Goal: Task Accomplishment & Management: Manage account settings

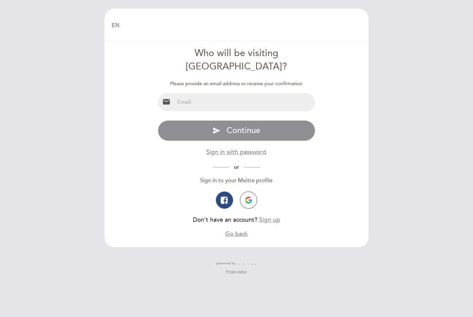
click at [175, 93] on input "email" at bounding box center [245, 102] width 141 height 18
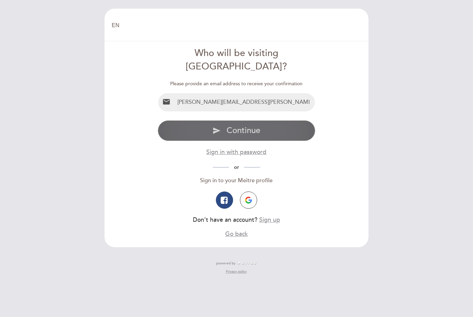
type input "[PERSON_NAME][EMAIL_ADDRESS][PERSON_NAME][DOMAIN_NAME]"
click at [234, 125] on span "Continue" at bounding box center [243, 130] width 34 height 10
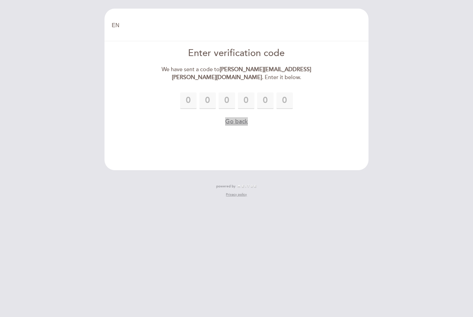
click at [233, 118] on button "Go back" at bounding box center [236, 121] width 23 height 9
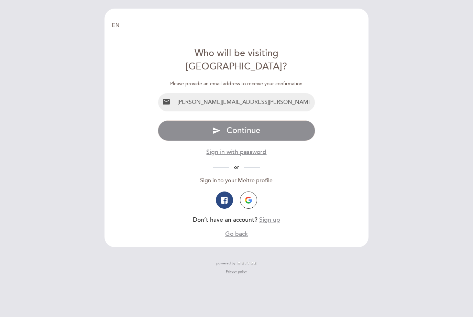
click at [278, 93] on input "[PERSON_NAME][EMAIL_ADDRESS][PERSON_NAME][DOMAIN_NAME]" at bounding box center [245, 102] width 141 height 18
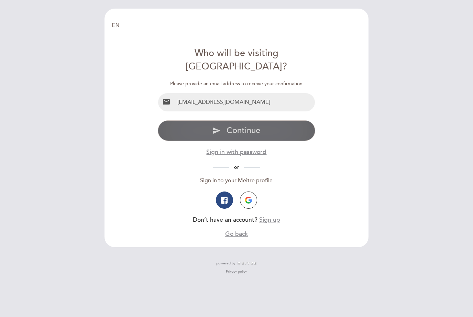
type input "[EMAIL_ADDRESS][DOMAIN_NAME]"
click at [235, 125] on span "Continue" at bounding box center [243, 130] width 34 height 10
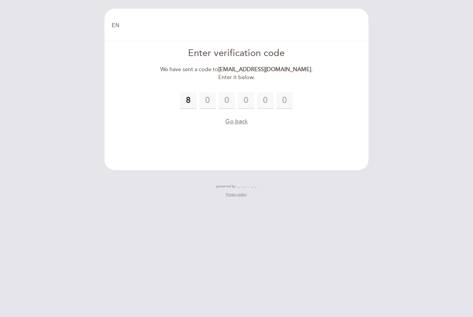
type input "8"
type input "6"
type input "7"
type input "2"
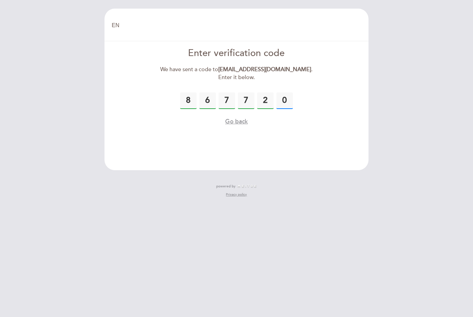
type input "0"
